Goal: Task Accomplishment & Management: Manage account settings

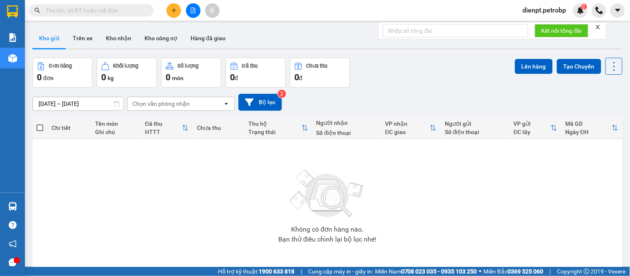
click at [544, 13] on span "dienpt.petrobp" at bounding box center [545, 10] width 57 height 10
click at [537, 24] on span "Đăng xuất" at bounding box center [548, 25] width 40 height 9
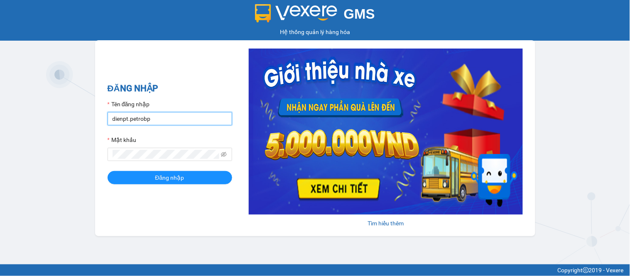
click at [168, 121] on input "dienpt.petrobp" at bounding box center [170, 118] width 125 height 13
type input "maiptx.petrobp"
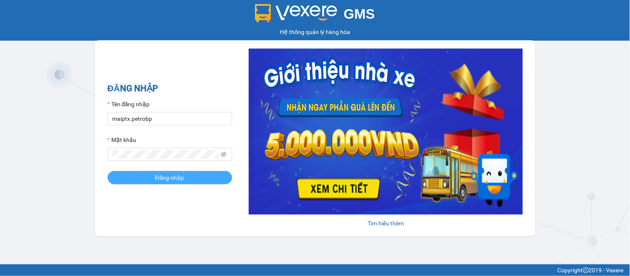
click at [160, 176] on span "Đăng nhập" at bounding box center [169, 177] width 29 height 9
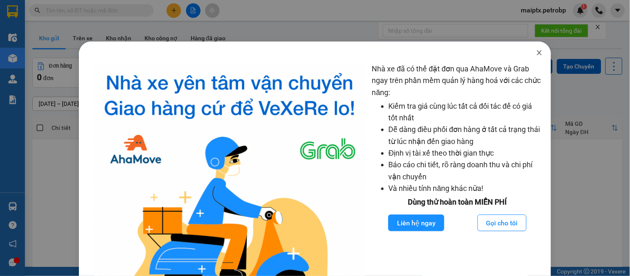
drag, startPoint x: 533, startPoint y: 51, endPoint x: 437, endPoint y: 51, distance: 96.4
click at [537, 51] on icon "close" at bounding box center [540, 52] width 7 height 7
